Goal: Transaction & Acquisition: Purchase product/service

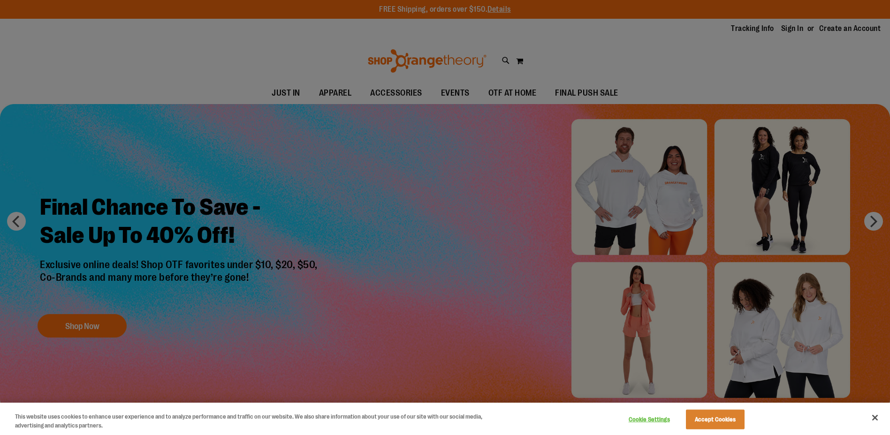
scroll to position [46, 0]
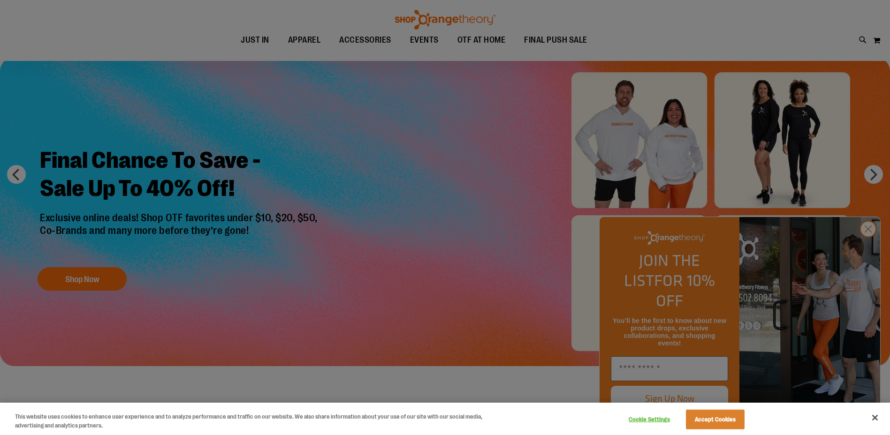
click at [864, 247] on div at bounding box center [445, 217] width 890 height 435
click at [722, 421] on button "Accept Cookies" at bounding box center [715, 420] width 59 height 20
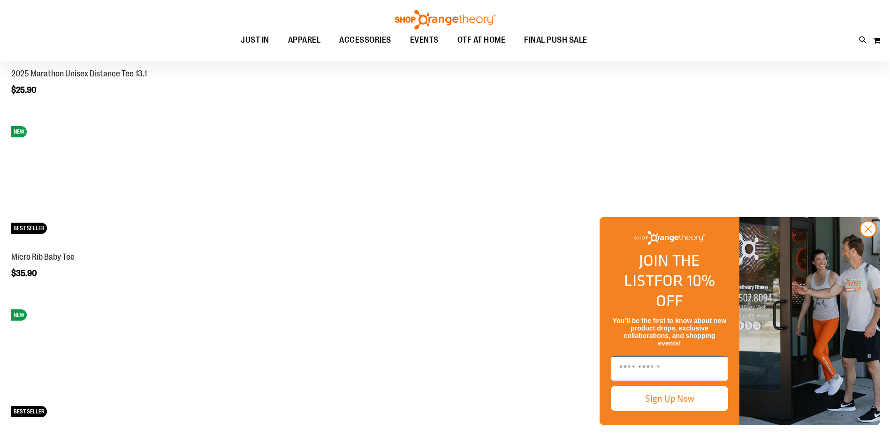
scroll to position [1642, 0]
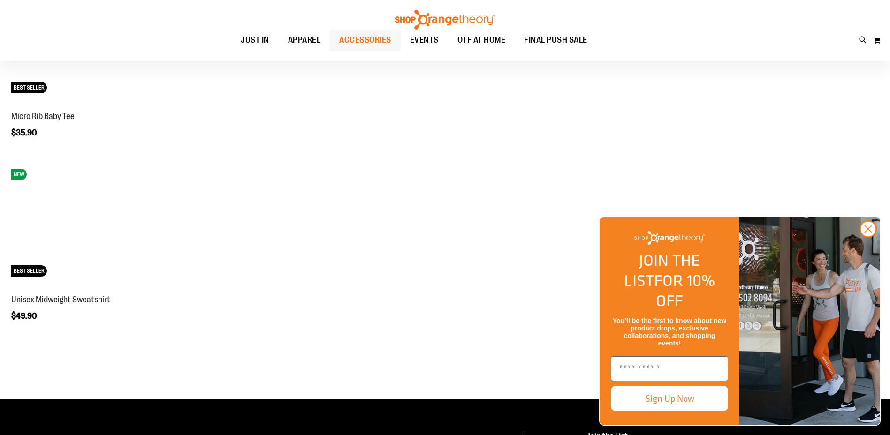
click at [362, 40] on span "ACCESSORIES" at bounding box center [365, 40] width 52 height 21
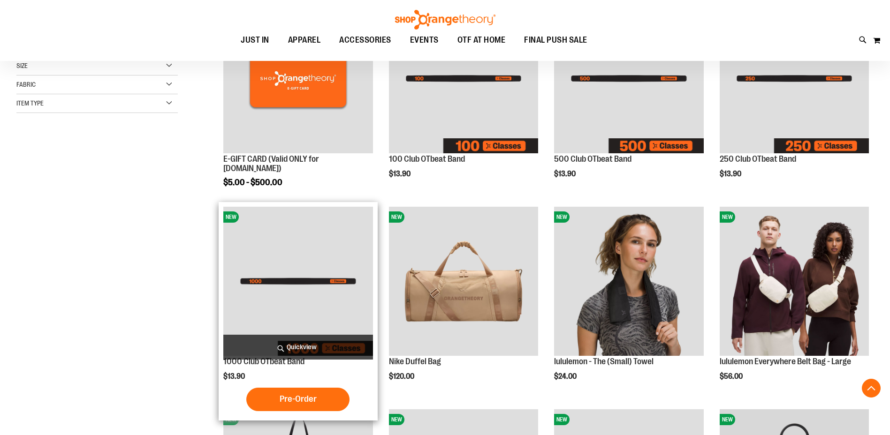
scroll to position [234, 0]
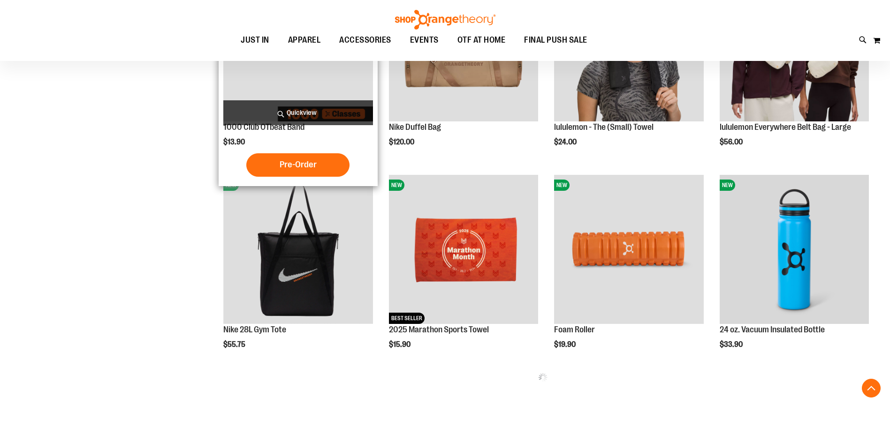
scroll to position [469, 0]
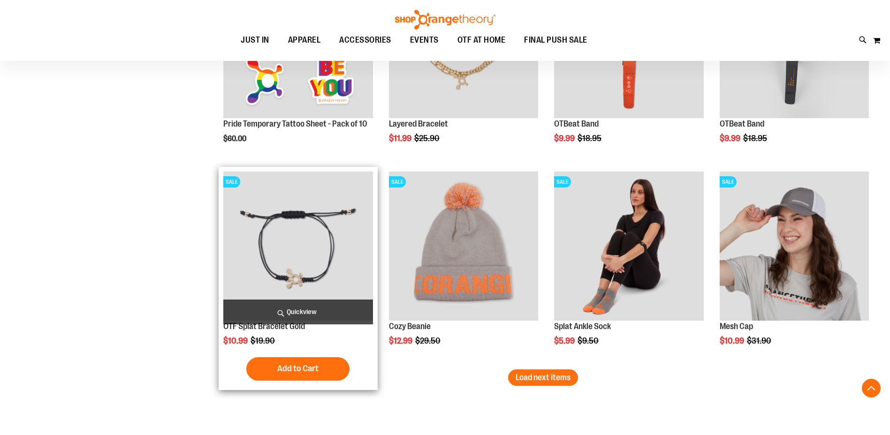
scroll to position [1548, 0]
